Goal: Task Accomplishment & Management: Use online tool/utility

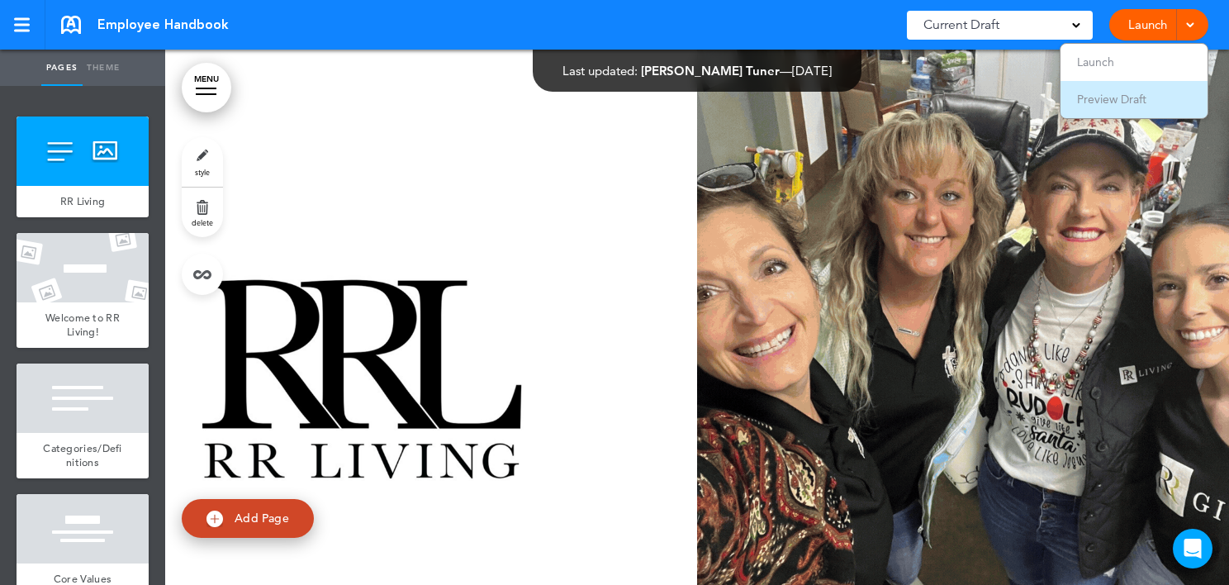
click at [1105, 96] on span "Preview Draft" at bounding box center [1111, 99] width 69 height 15
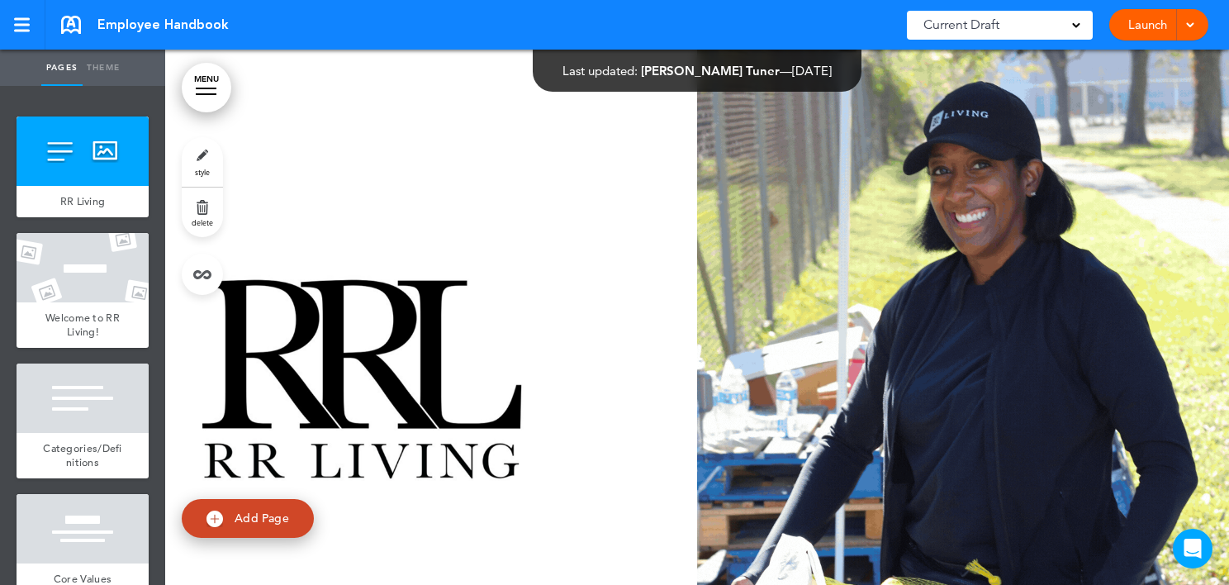
click at [1192, 20] on span at bounding box center [1189, 23] width 11 height 11
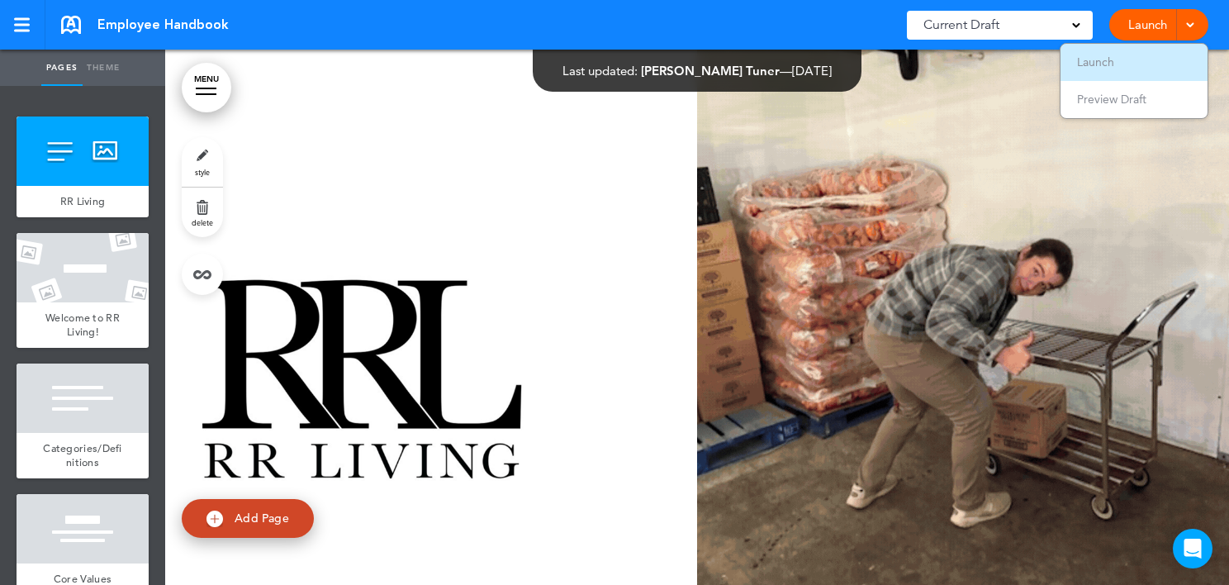
click at [1096, 60] on span "Launch" at bounding box center [1095, 62] width 37 height 15
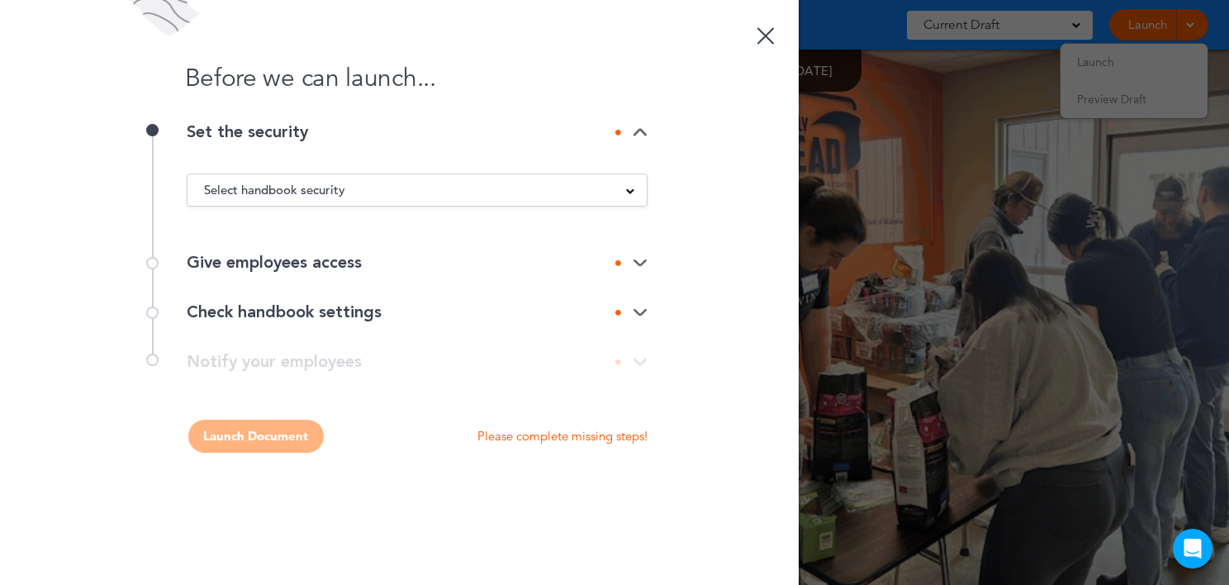
click at [641, 262] on img at bounding box center [640, 263] width 15 height 11
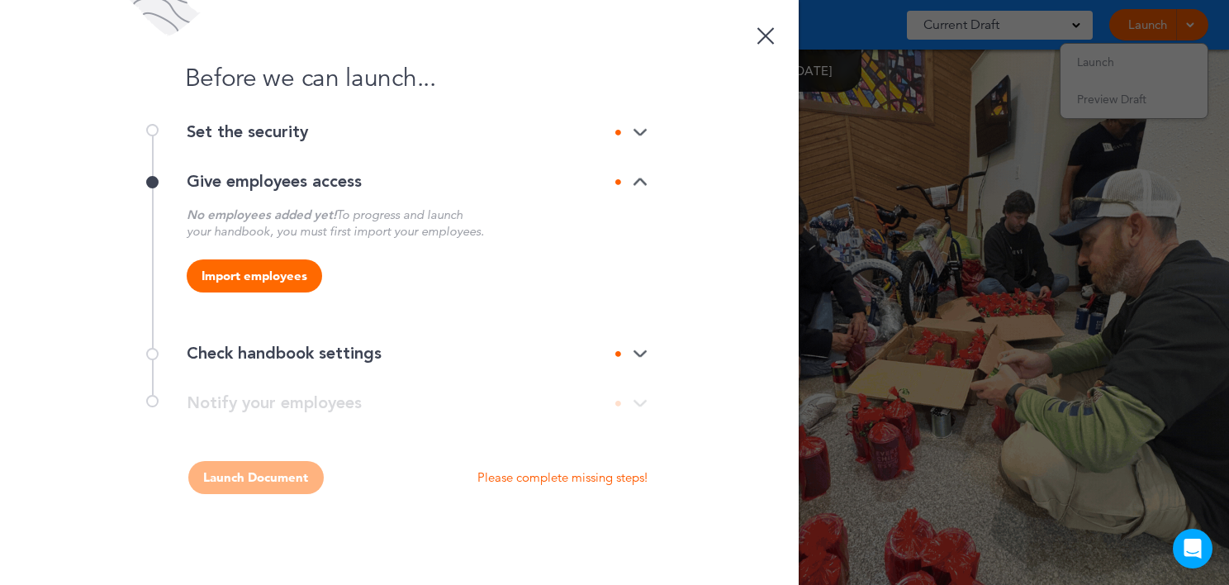
click at [641, 353] on img at bounding box center [640, 354] width 15 height 11
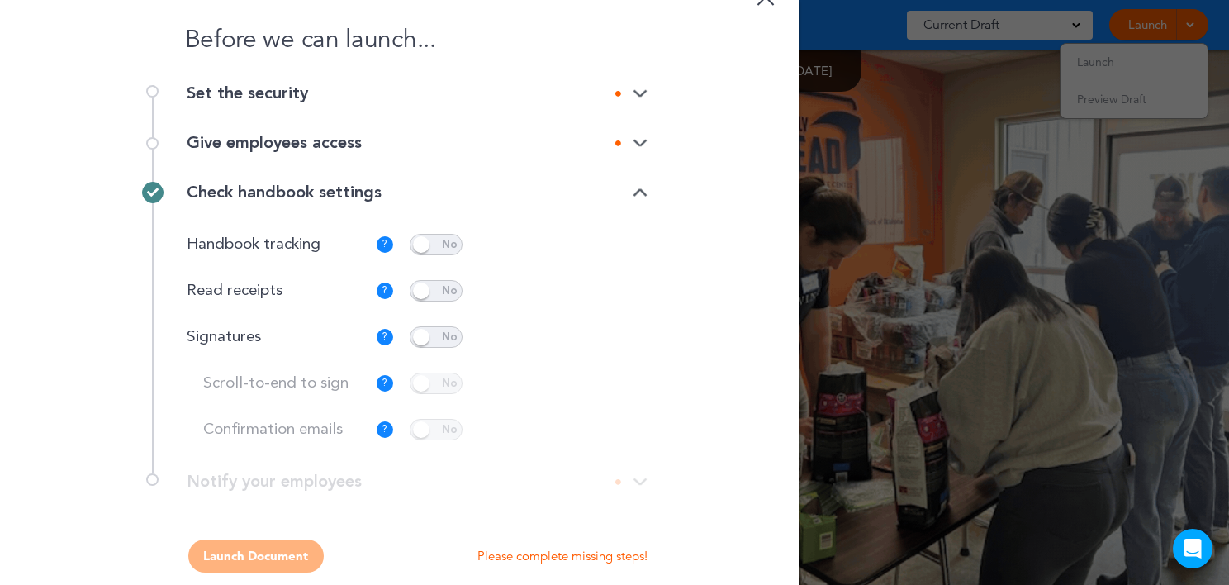
scroll to position [59, 0]
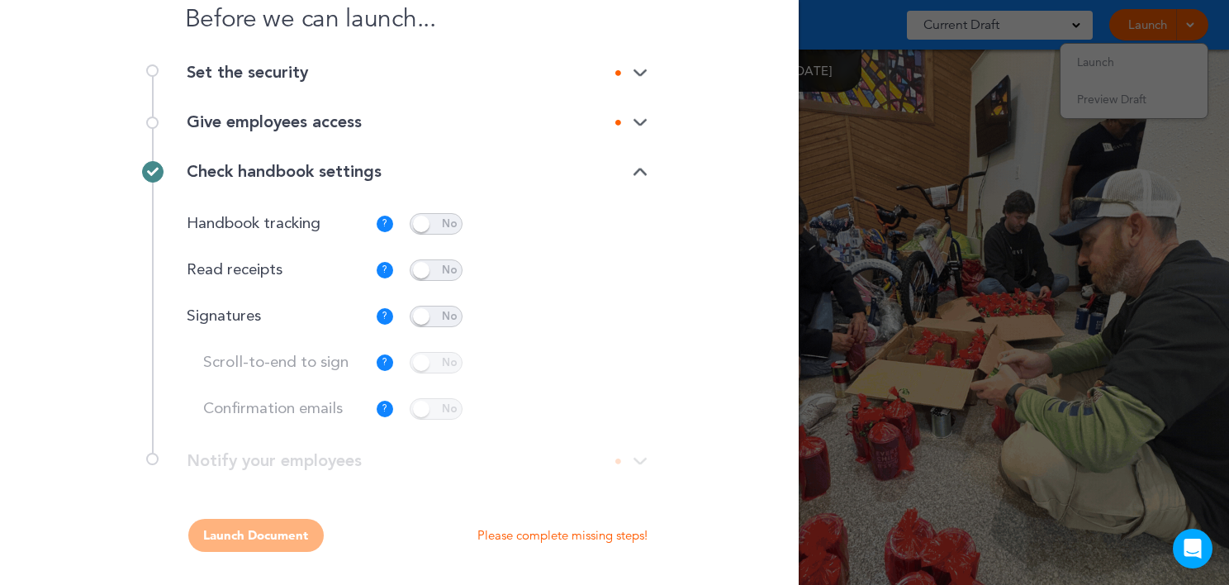
click at [285, 535] on div "Launch Document Please complete missing steps!" at bounding box center [400, 535] width 496 height 33
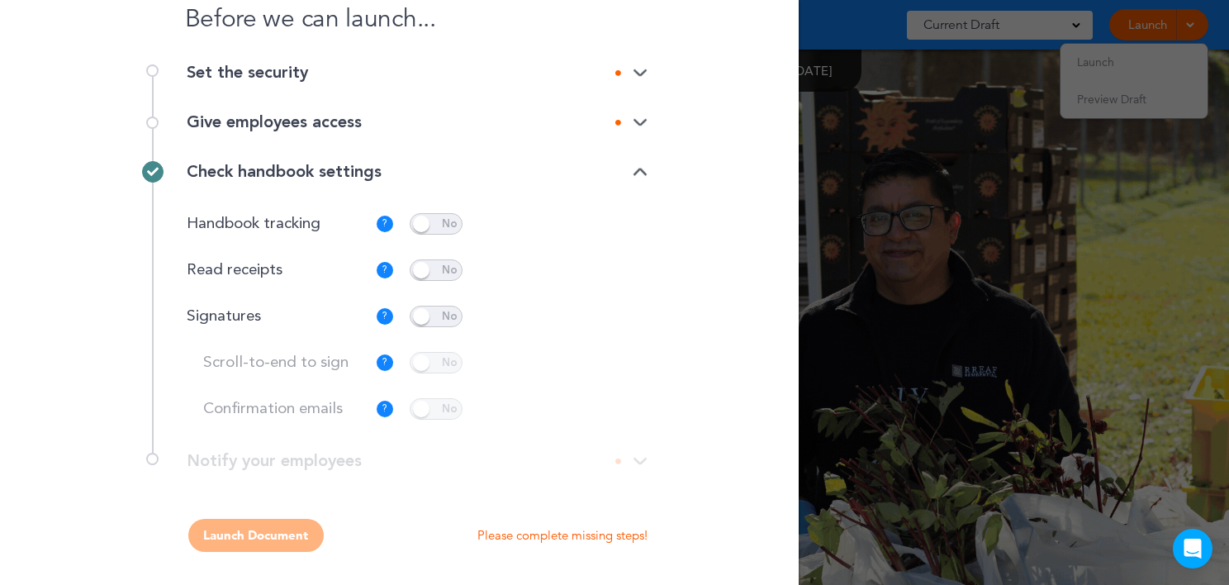
click at [447, 225] on span at bounding box center [436, 223] width 53 height 21
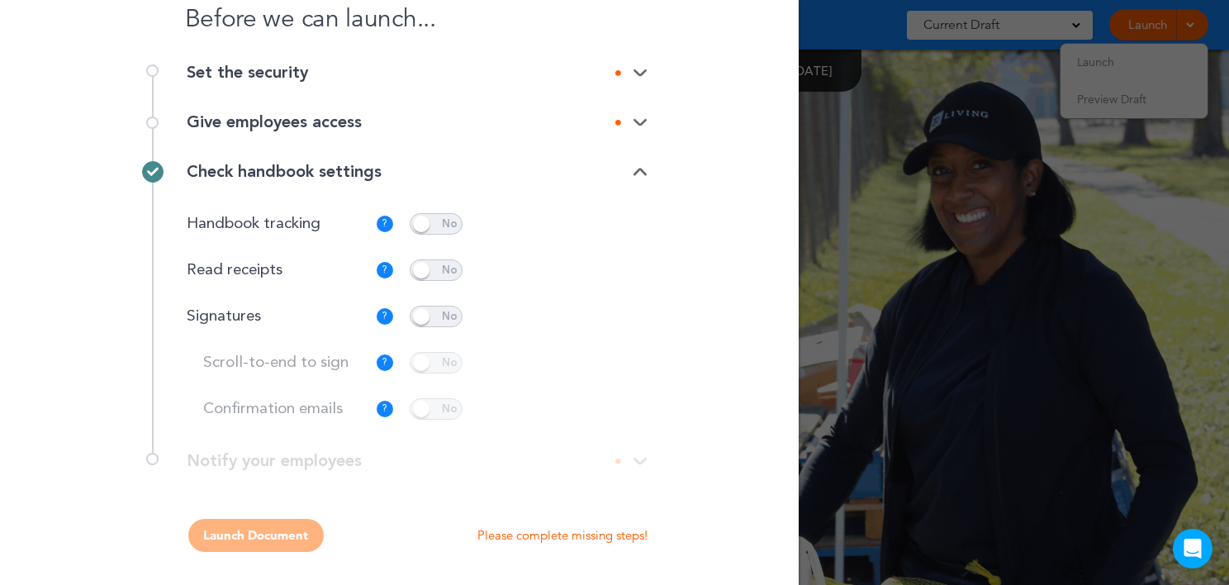
click at [230, 534] on div "Launch Document Please complete missing steps!" at bounding box center [400, 535] width 496 height 33
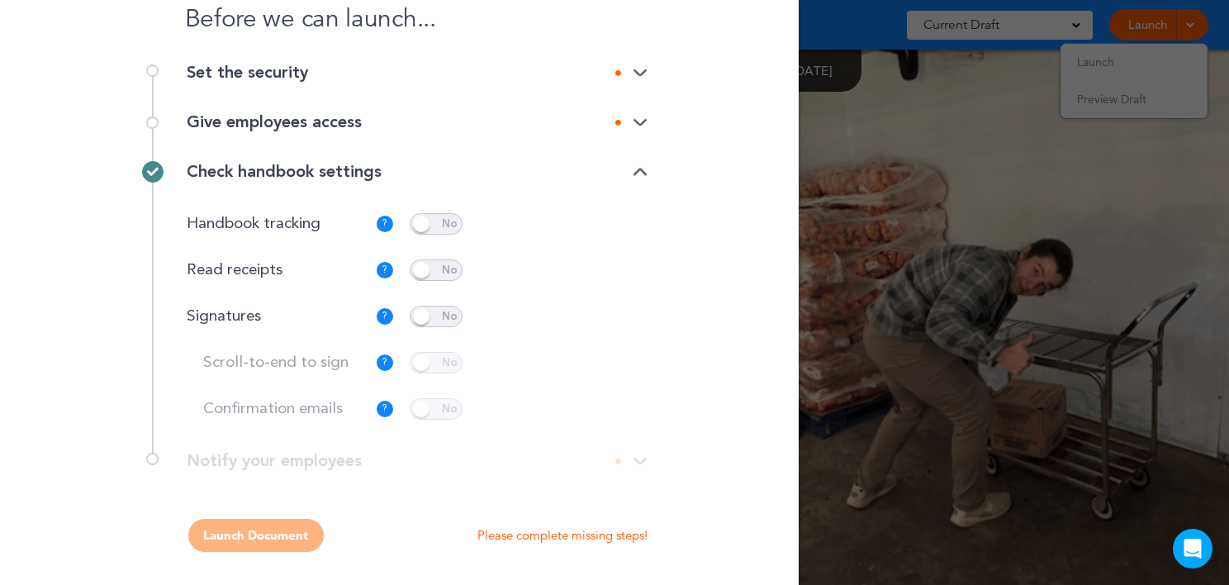
click at [505, 540] on p "Please complete missing steps!" at bounding box center [562, 535] width 170 height 17
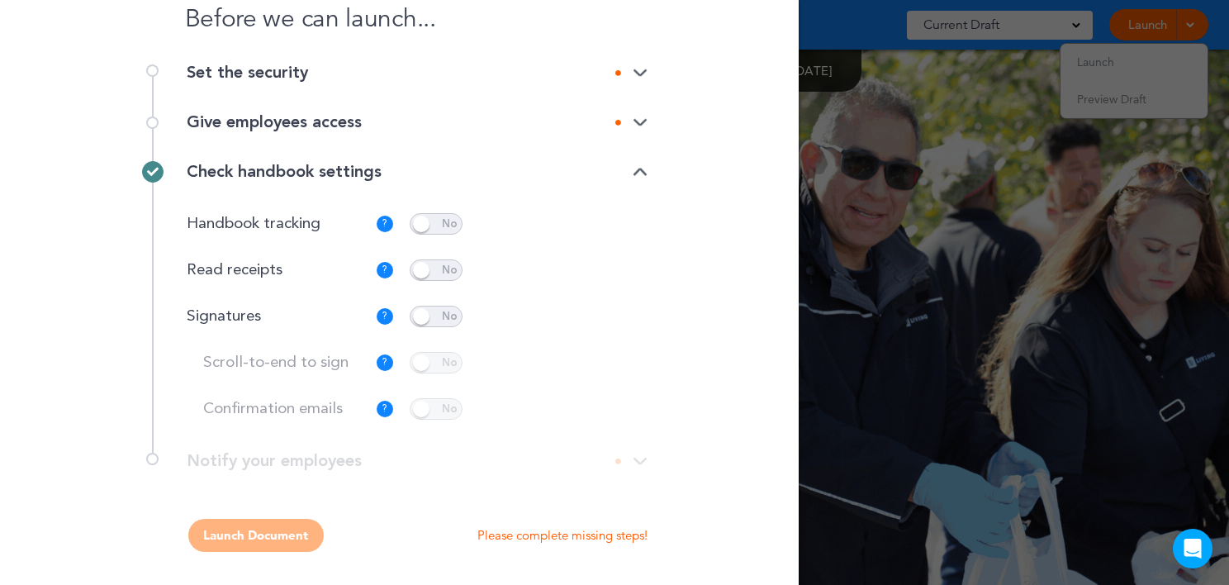
scroll to position [0, 0]
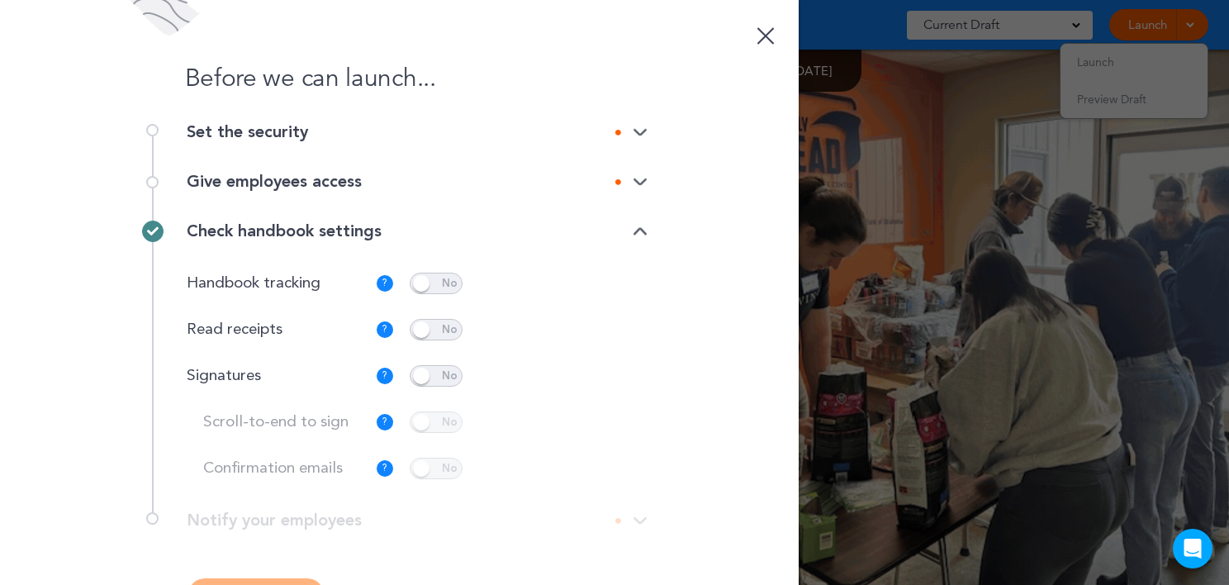
click at [628, 175] on div "Give employees access" at bounding box center [417, 181] width 461 height 17
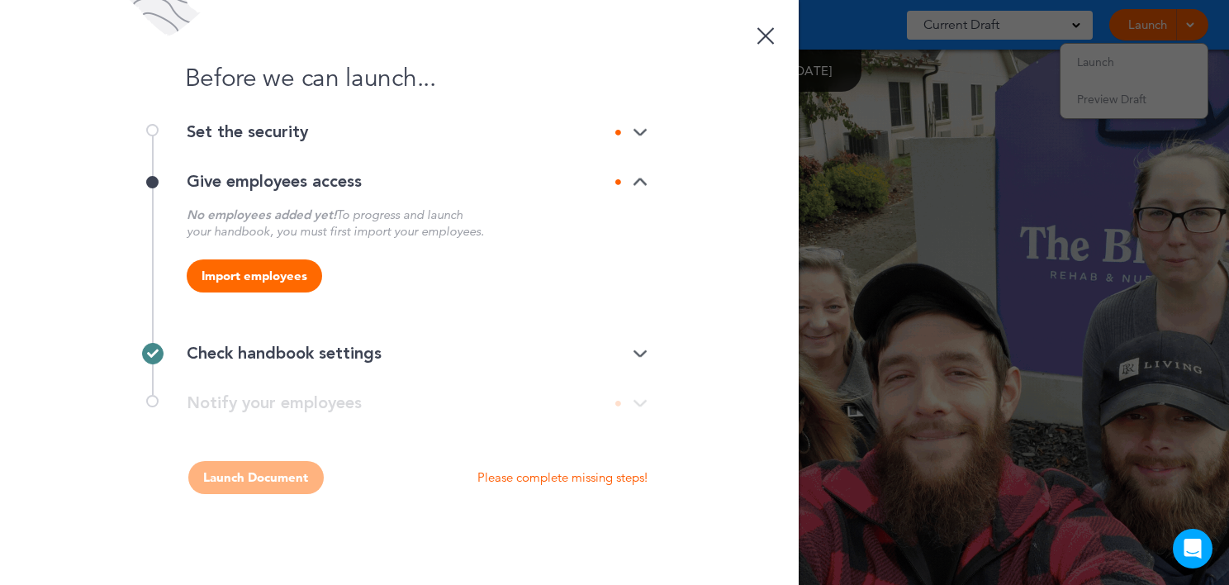
click at [643, 132] on img at bounding box center [640, 132] width 15 height 11
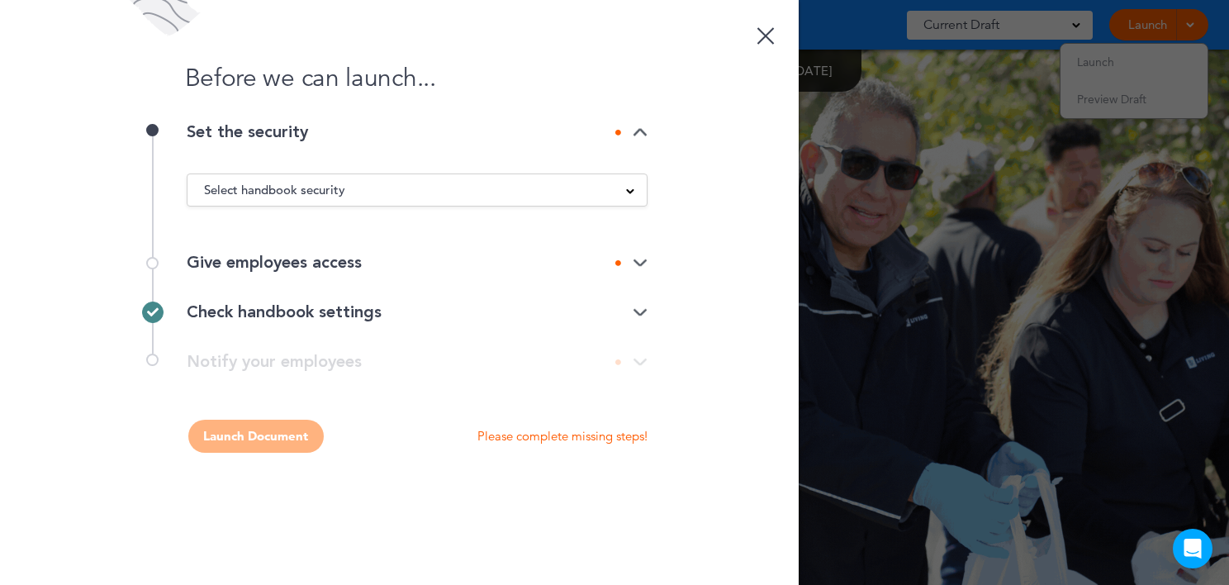
click at [623, 183] on div "Select handbook security" at bounding box center [416, 190] width 459 height 18
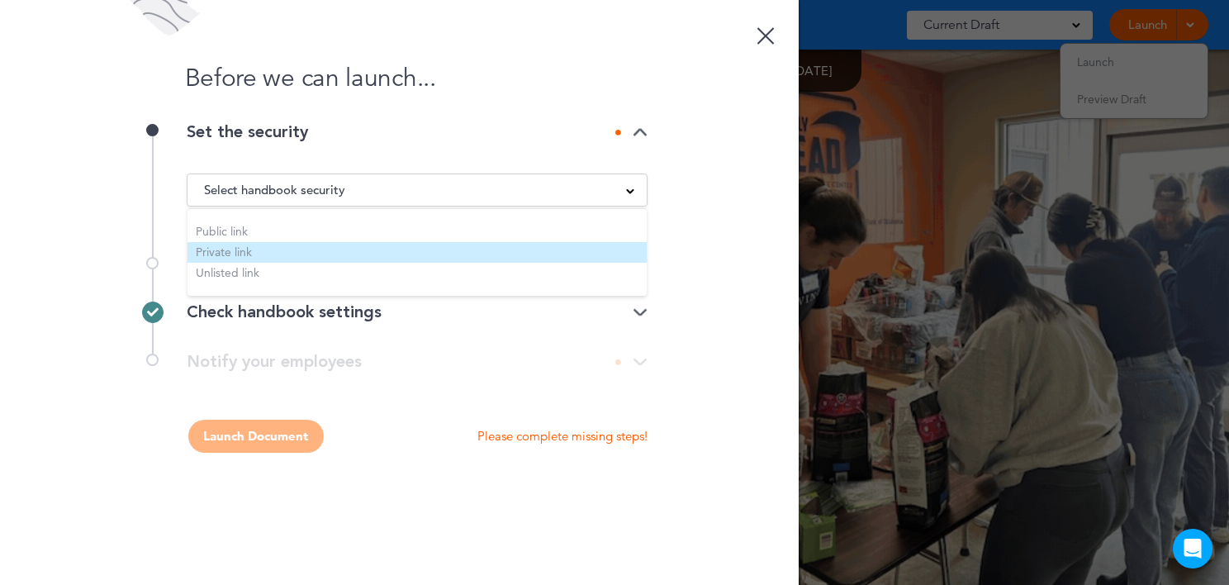
click at [251, 254] on li "Private link" at bounding box center [416, 252] width 459 height 21
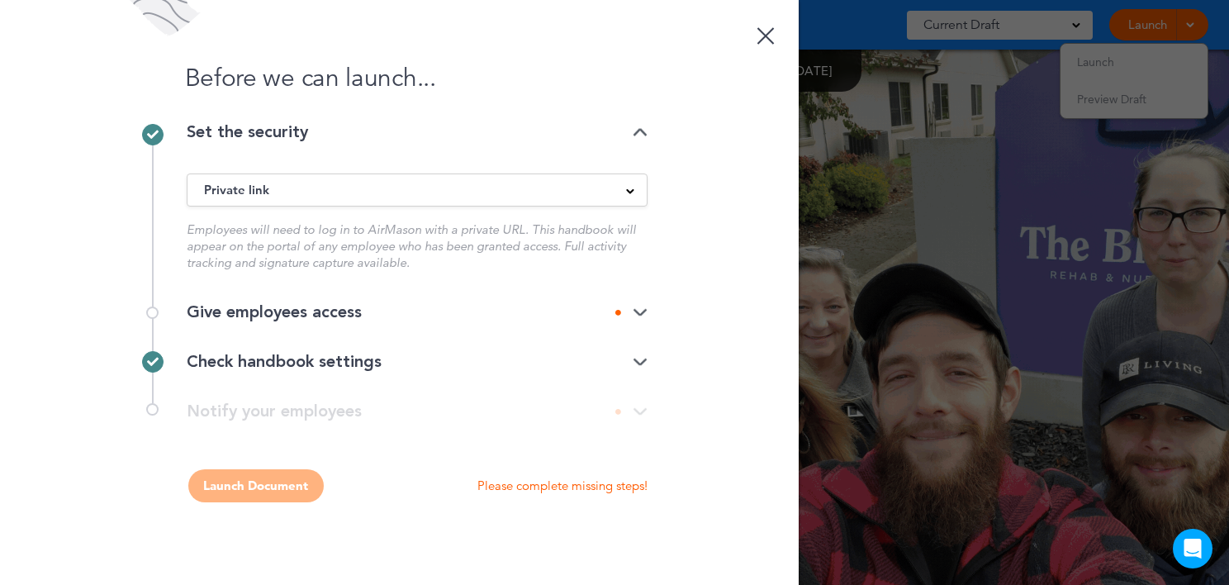
click at [272, 313] on div "Give employees access" at bounding box center [417, 312] width 461 height 17
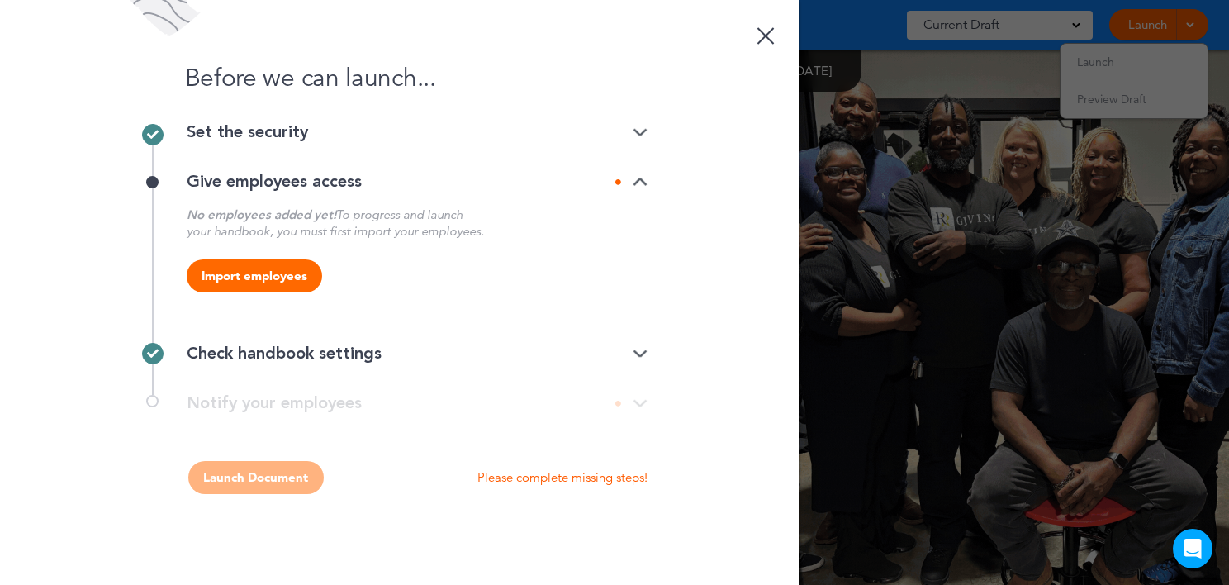
click at [260, 274] on button "Import employees" at bounding box center [254, 275] width 135 height 33
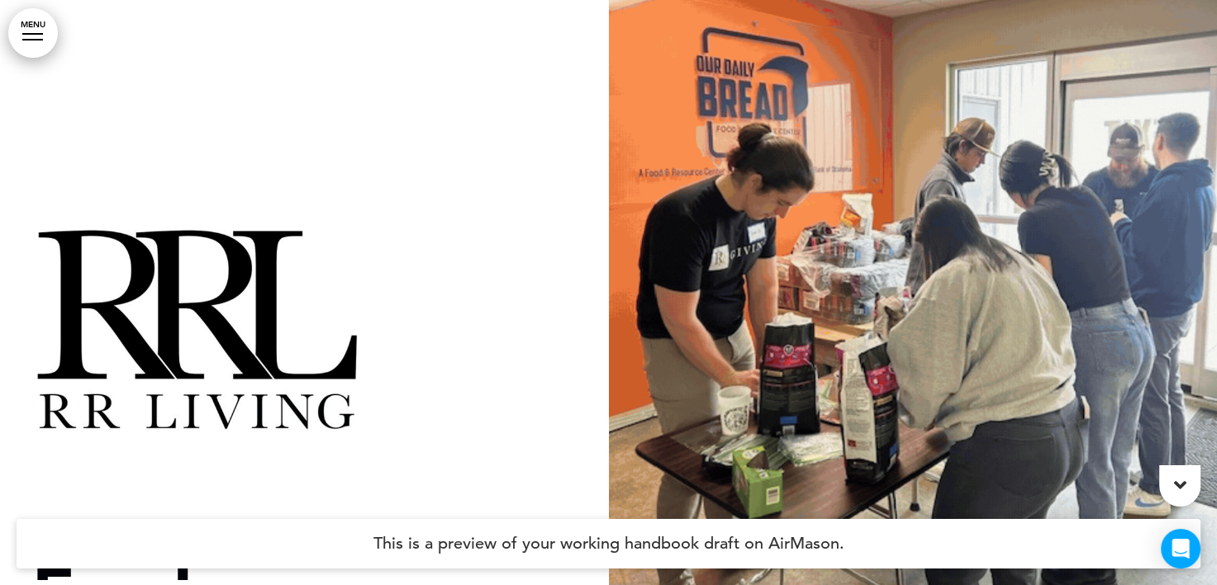
click at [23, 27] on link "MENU" at bounding box center [33, 33] width 50 height 50
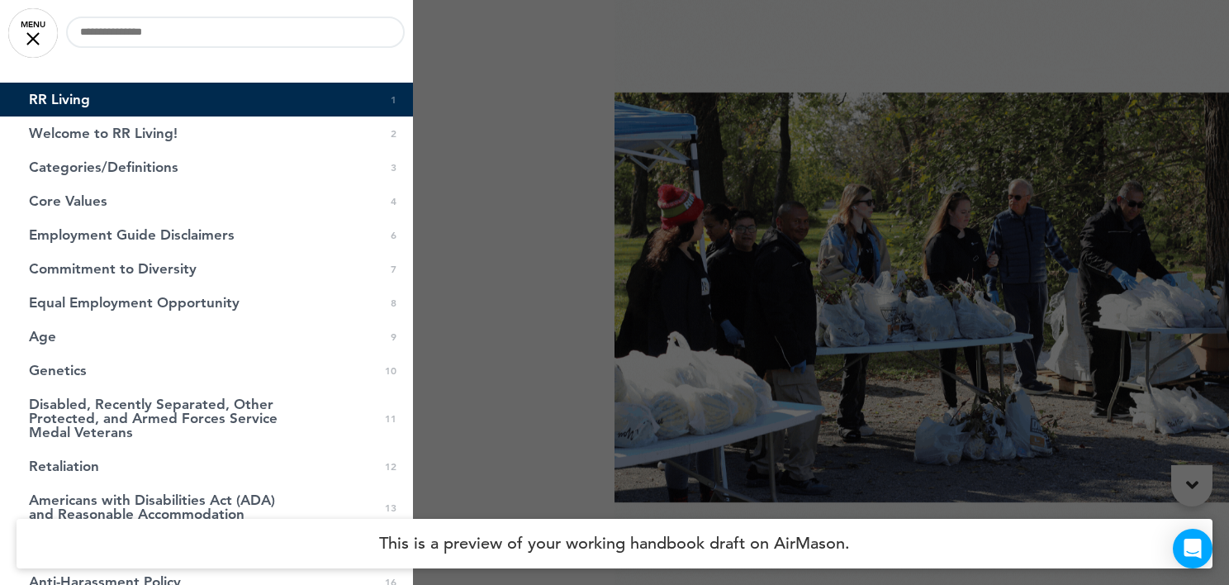
click at [34, 35] on link "MENU" at bounding box center [33, 33] width 50 height 50
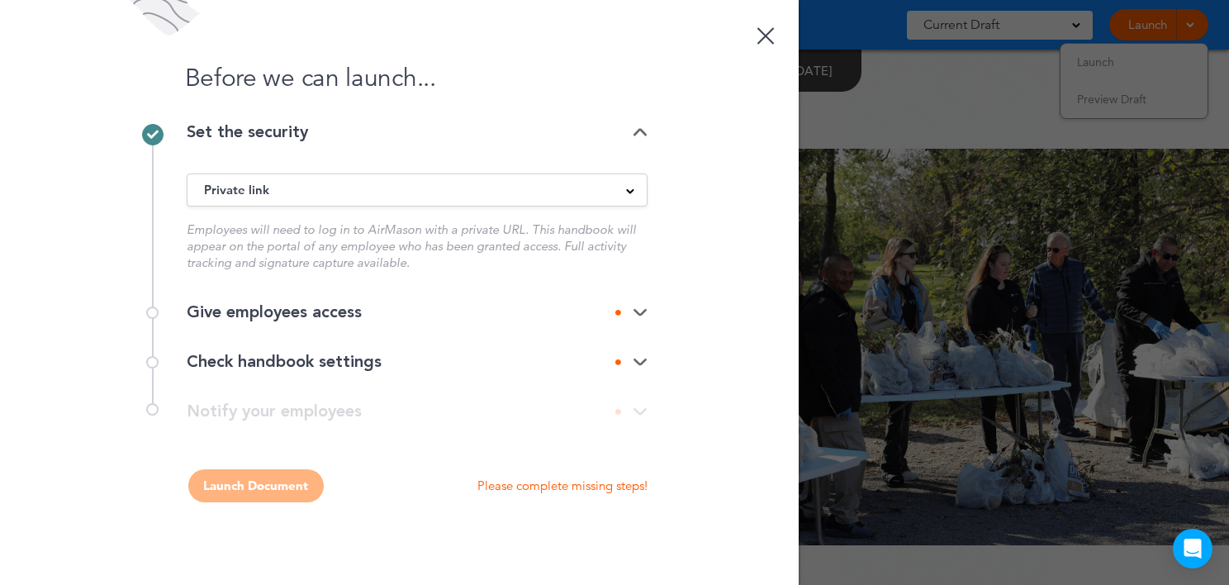
click at [638, 310] on img at bounding box center [640, 312] width 15 height 11
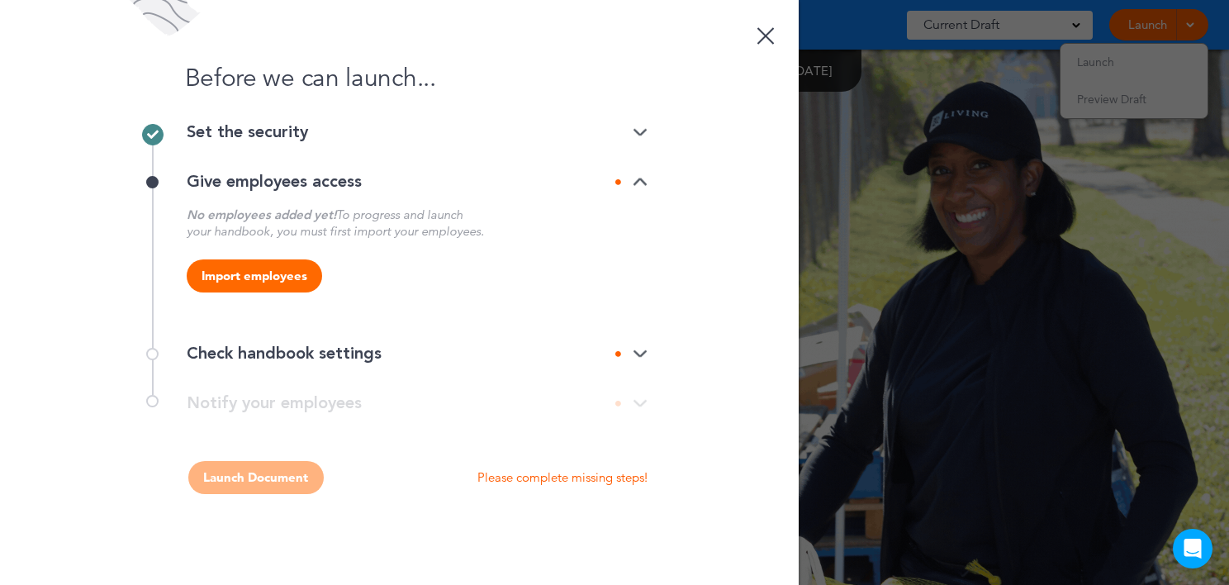
click at [265, 278] on button "Import employees" at bounding box center [254, 275] width 135 height 33
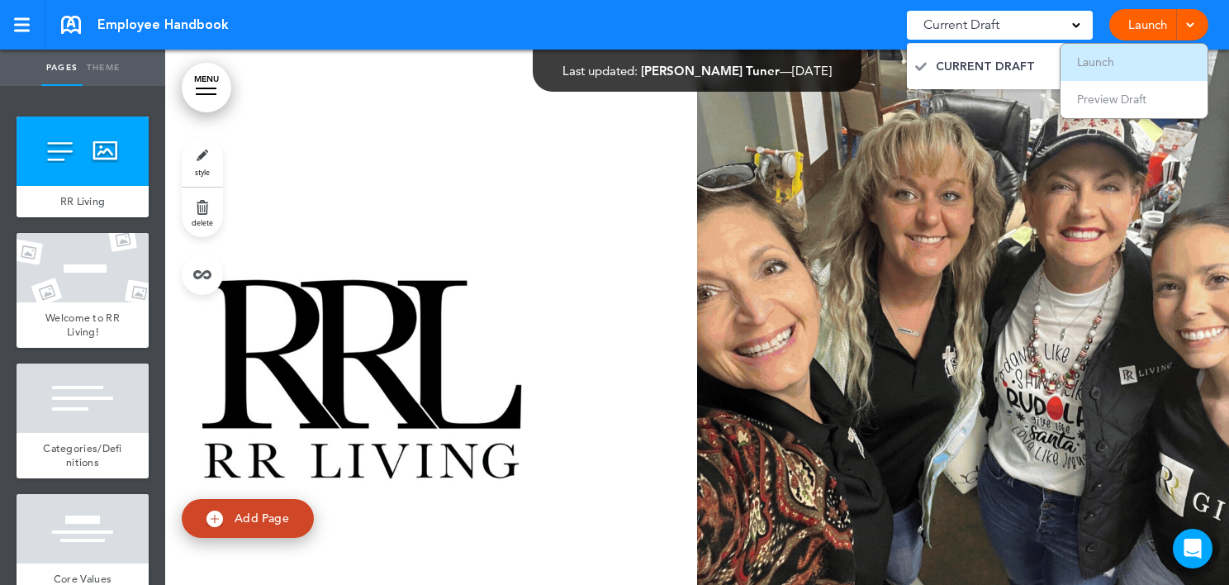
click at [1107, 65] on span "Launch" at bounding box center [1095, 62] width 37 height 15
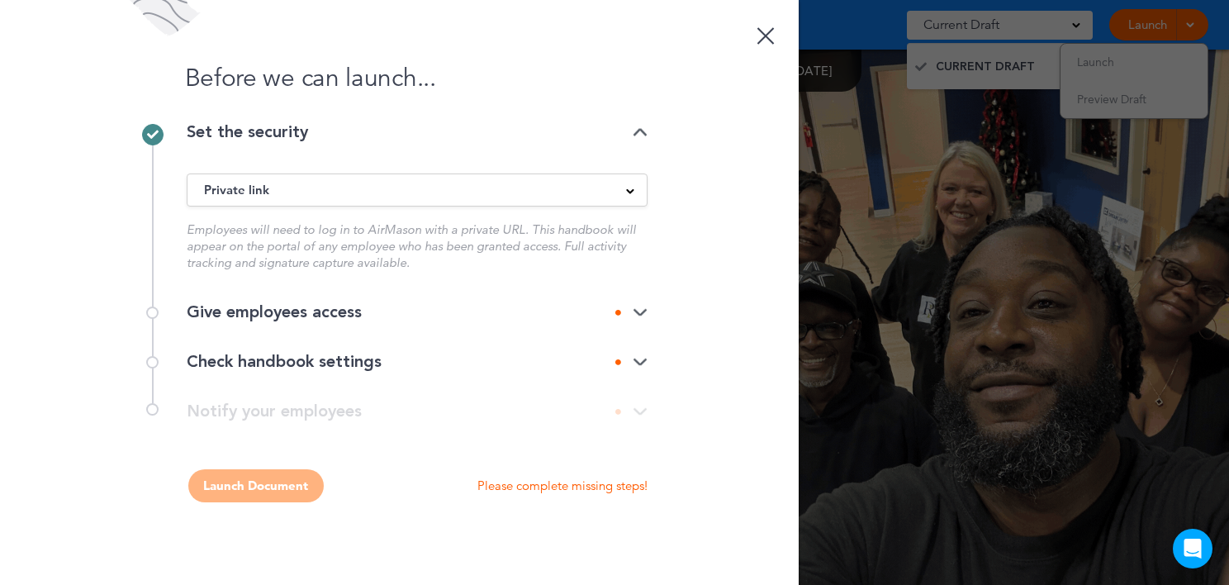
click at [638, 192] on div "Private link" at bounding box center [416, 190] width 459 height 18
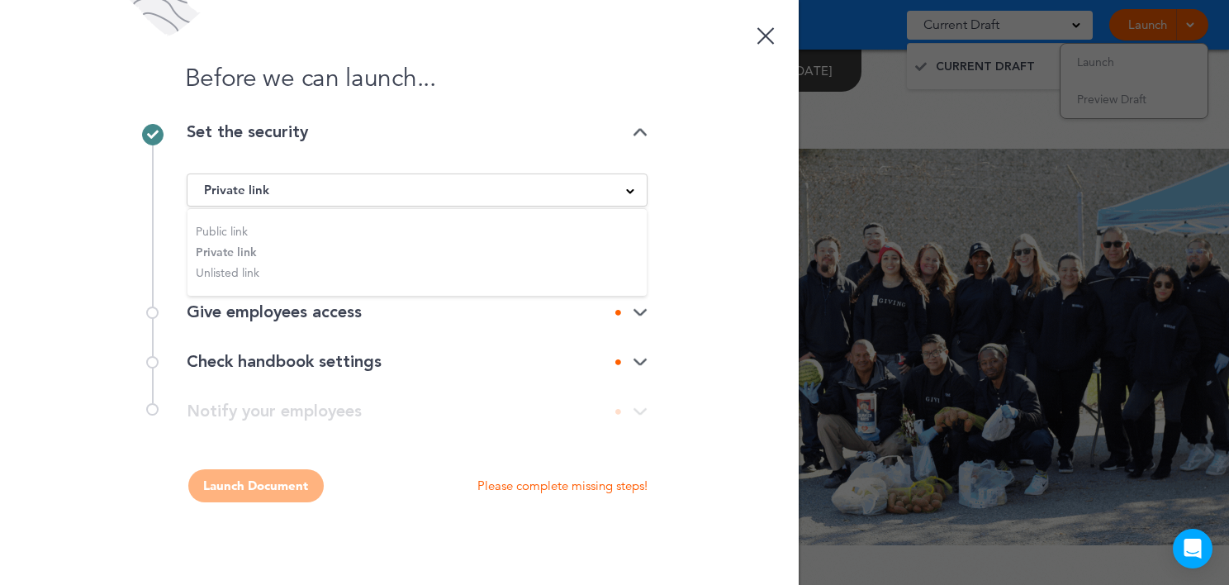
click at [730, 160] on div "Before we can launch... Set the security Private link Public link Private link …" at bounding box center [399, 292] width 799 height 585
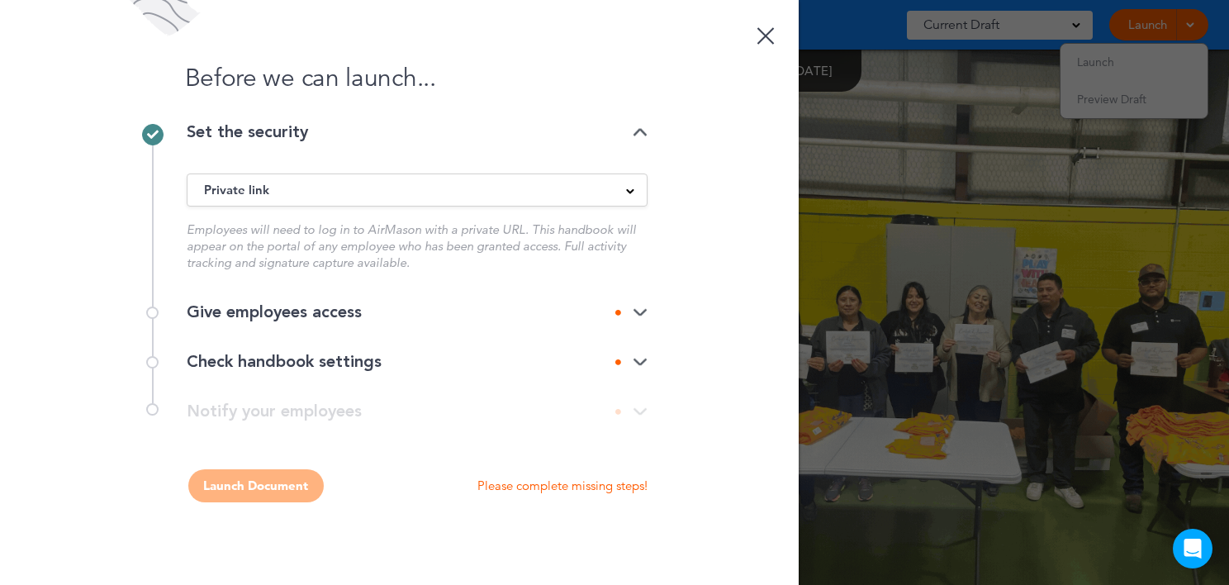
click at [636, 312] on img at bounding box center [640, 312] width 15 height 11
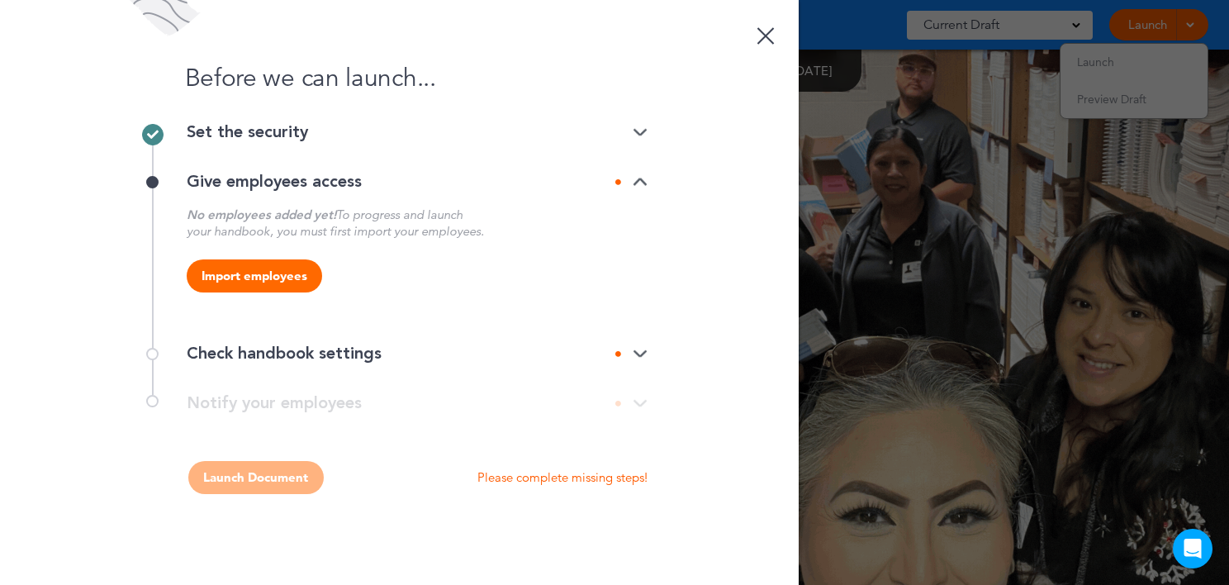
click at [255, 271] on button "Import employees" at bounding box center [254, 275] width 135 height 33
